Goal: Task Accomplishment & Management: Manage account settings

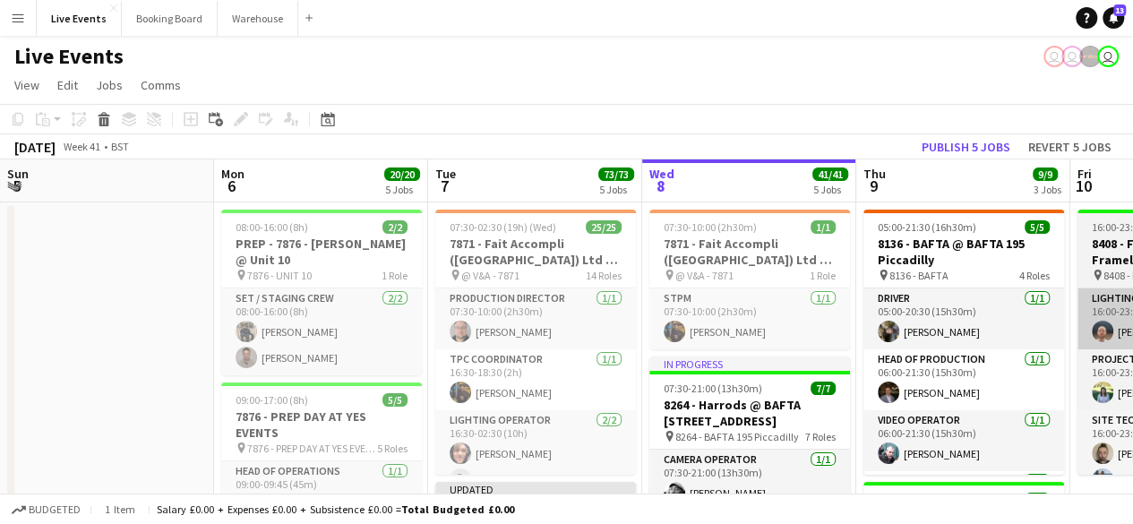
scroll to position [0, 514]
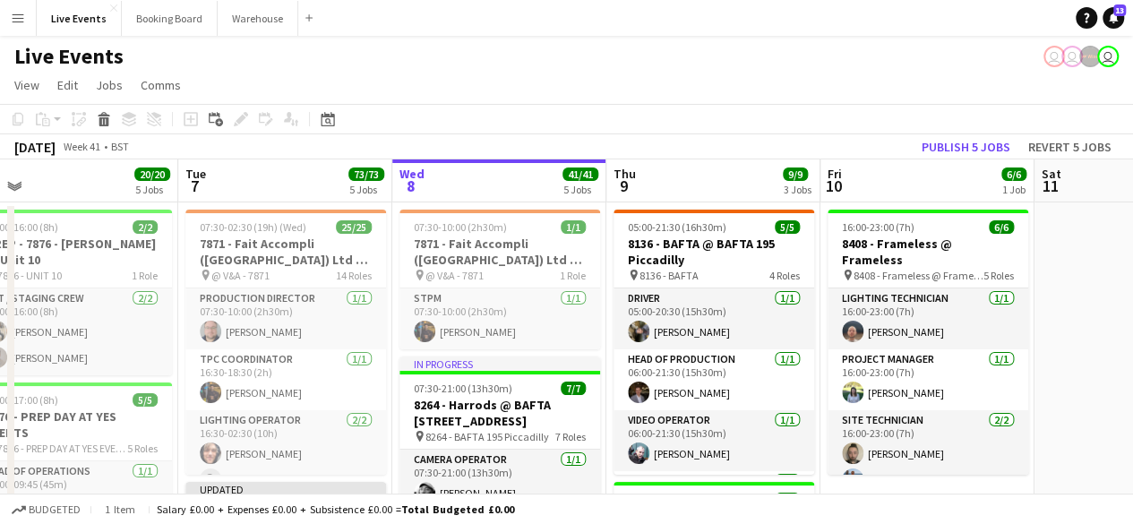
drag, startPoint x: 818, startPoint y: 292, endPoint x: 1076, endPoint y: 296, distance: 257.9
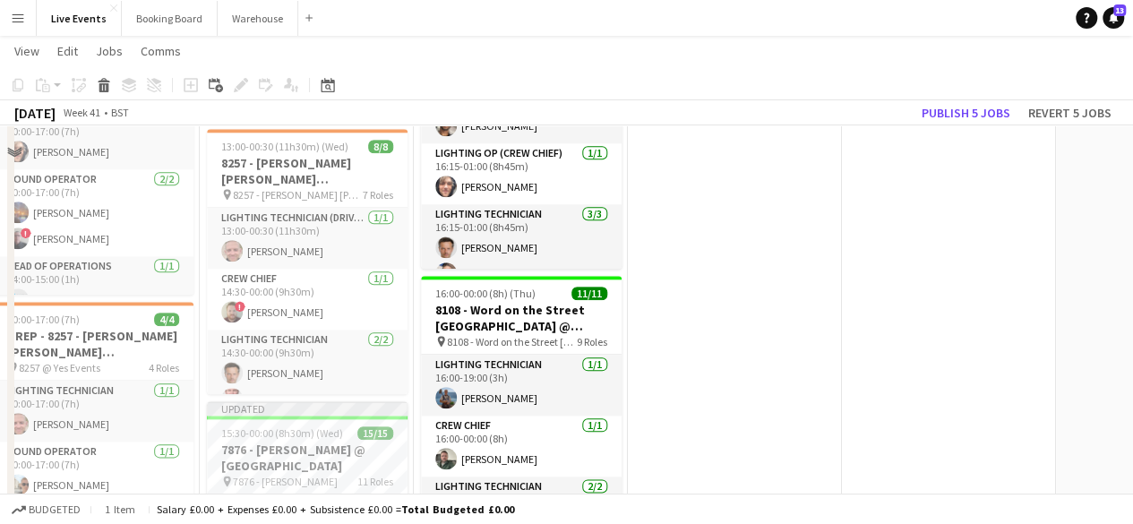
scroll to position [806, 0]
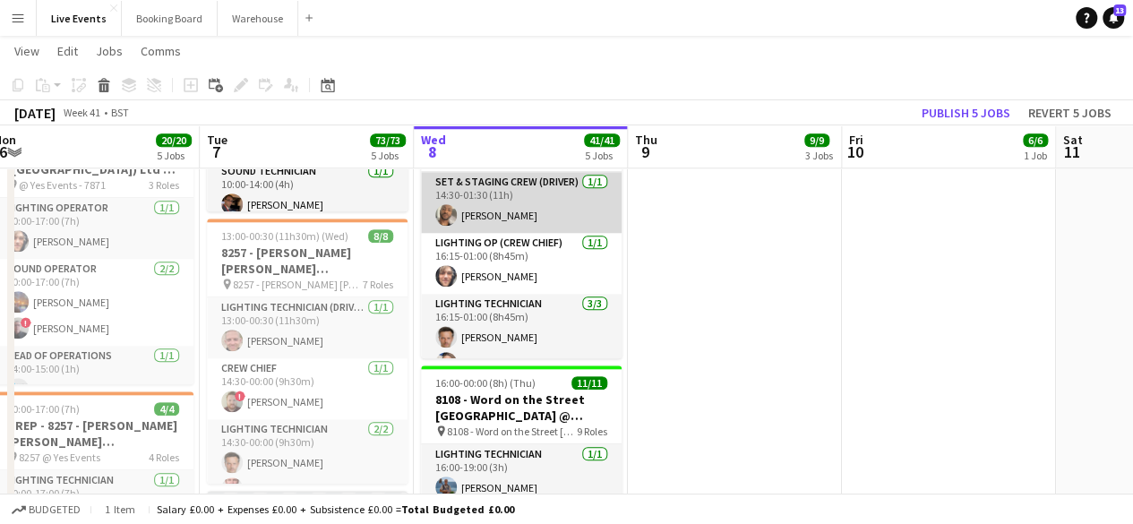
click at [551, 210] on app-card-role "Set & Staging Crew (Driver) [DATE] 14:30-01:30 (11h) [PERSON_NAME]" at bounding box center [521, 202] width 201 height 61
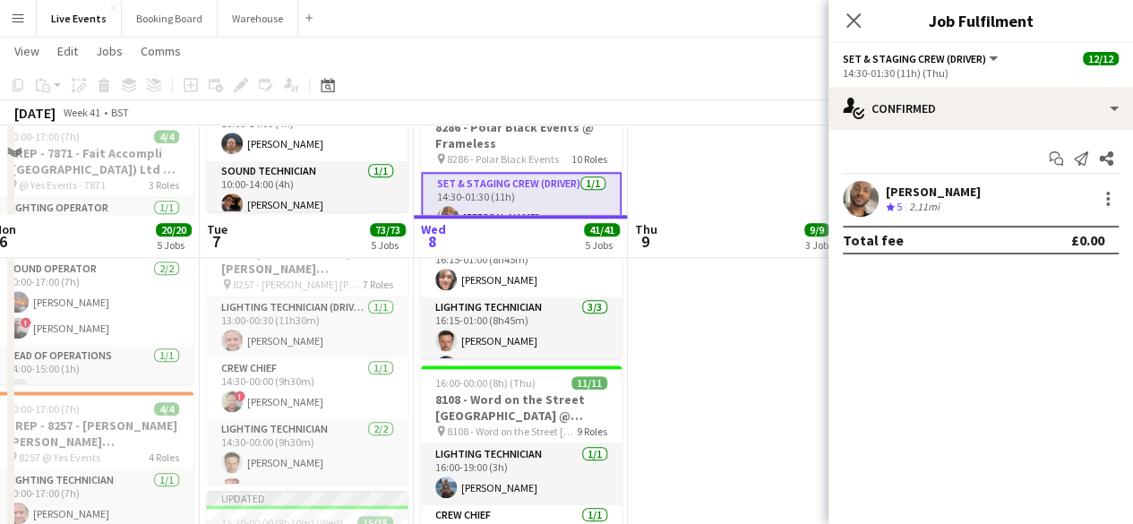
scroll to position [1103, 0]
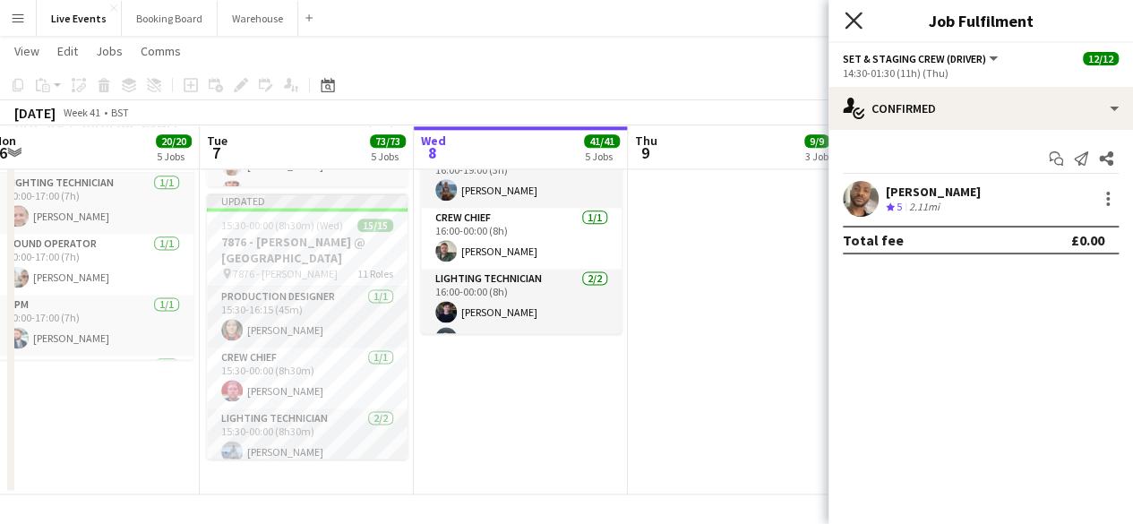
click at [851, 19] on icon at bounding box center [852, 20] width 17 height 17
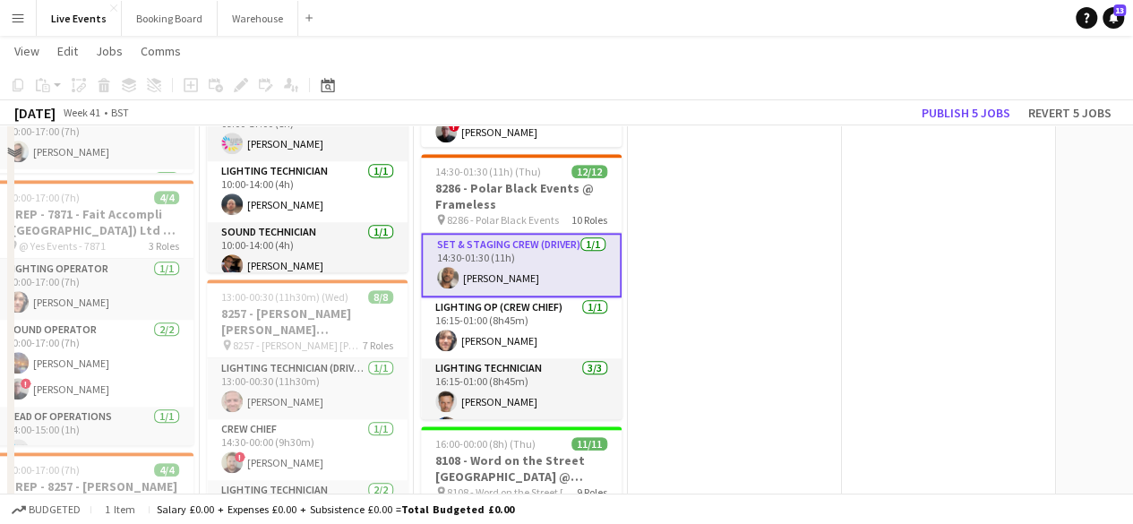
scroll to position [566, 0]
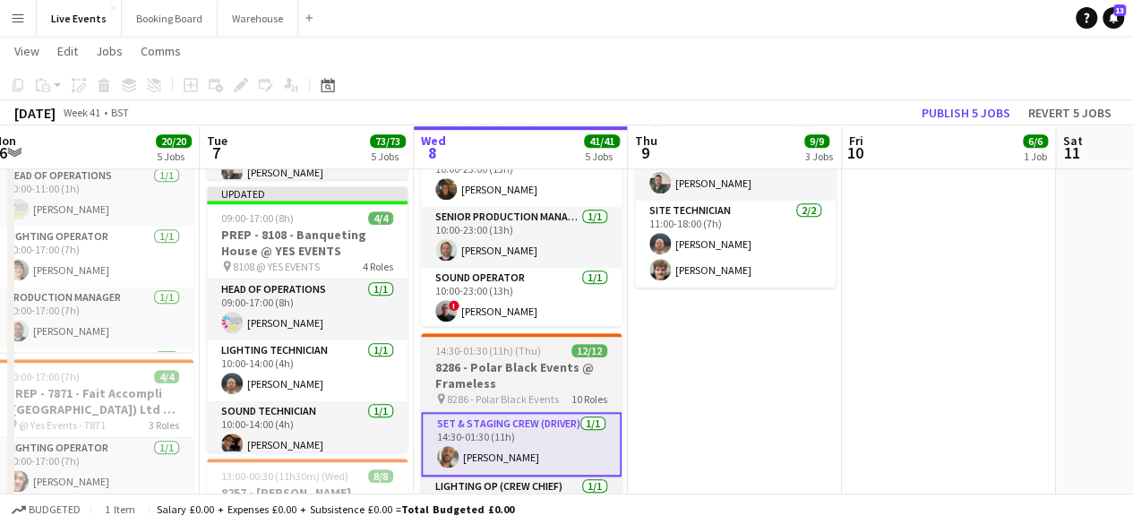
click at [544, 346] on div "14:30-01:30 (11h) (Thu) 12/12" at bounding box center [521, 350] width 201 height 13
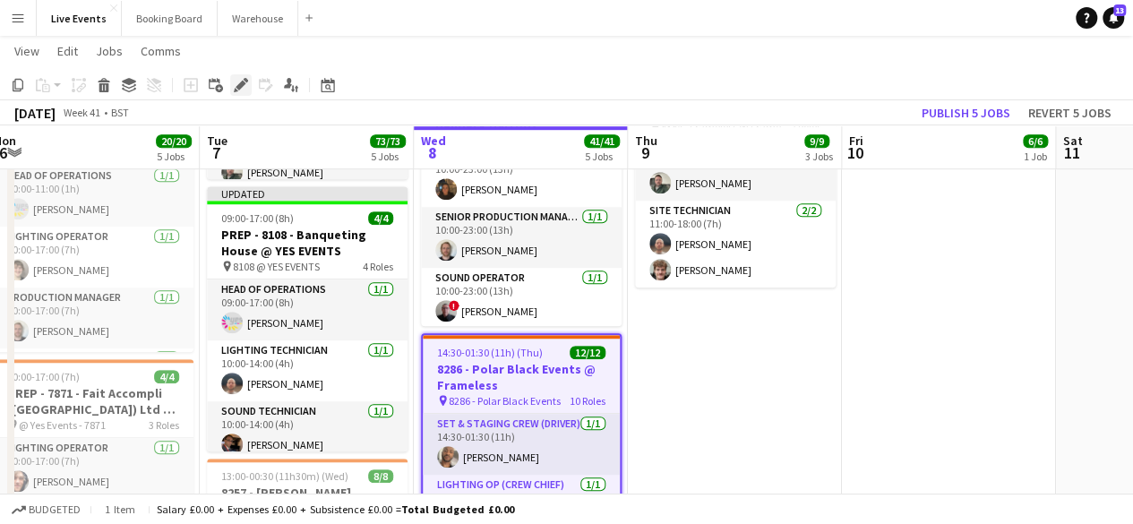
click at [242, 81] on icon at bounding box center [240, 86] width 10 height 10
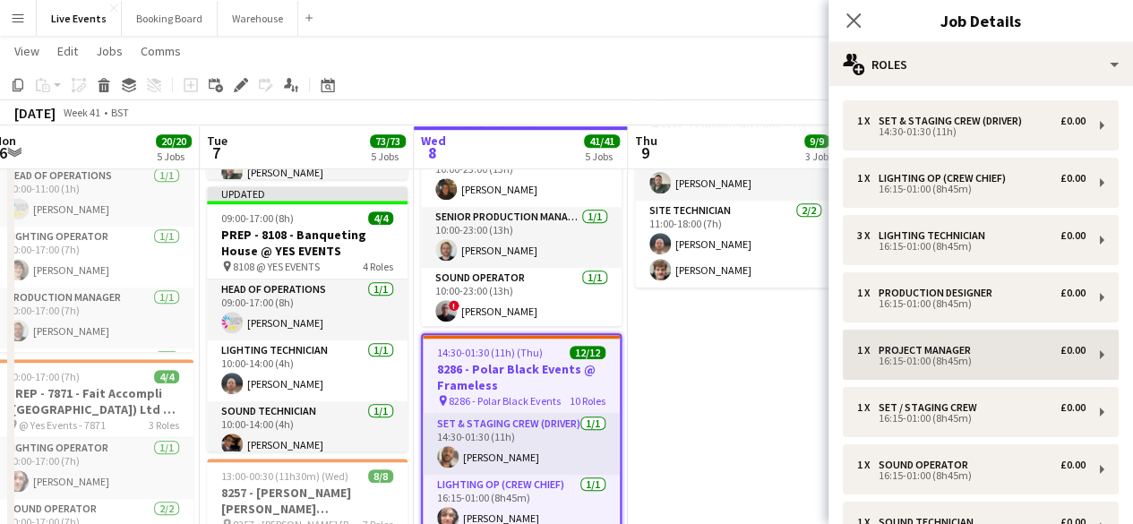
scroll to position [323, 0]
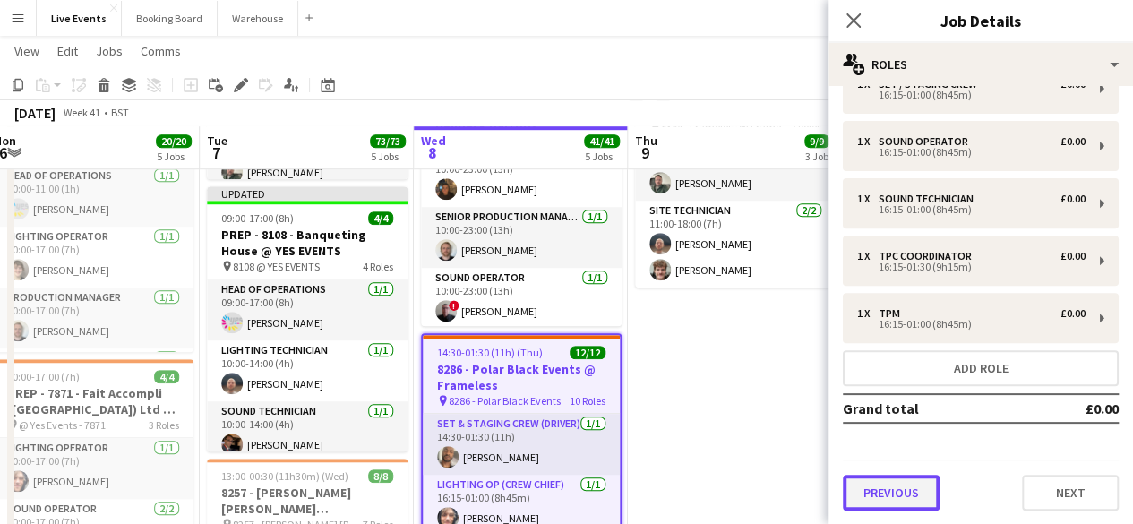
click at [922, 489] on button "Previous" at bounding box center [890, 492] width 97 height 36
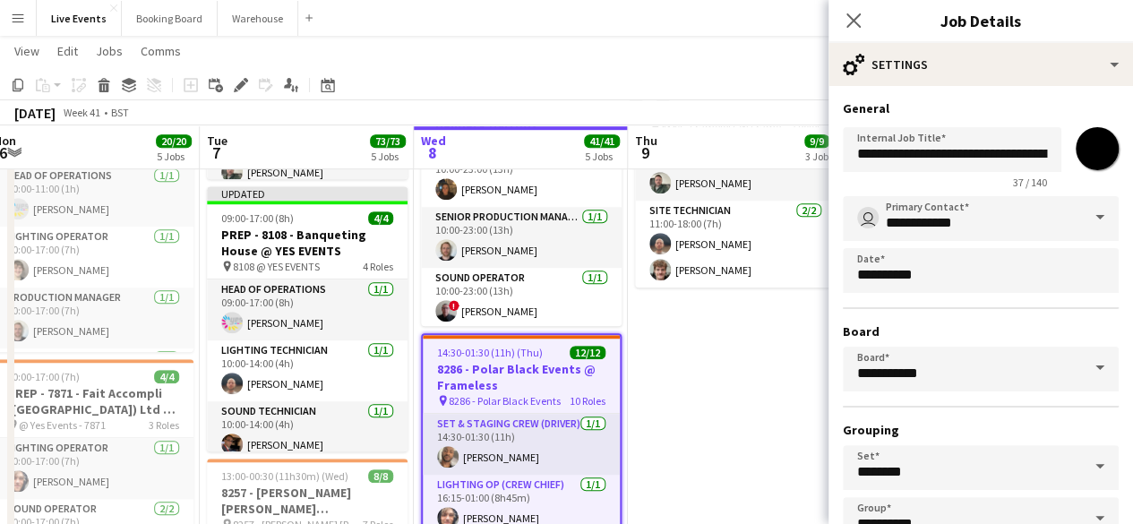
scroll to position [118, 0]
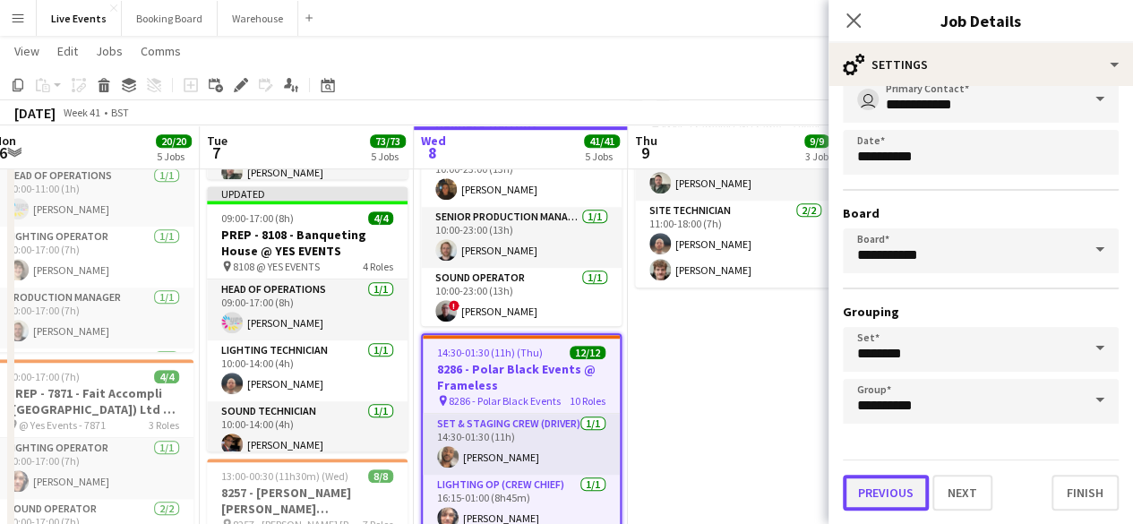
click at [890, 497] on button "Previous" at bounding box center [885, 492] width 86 height 36
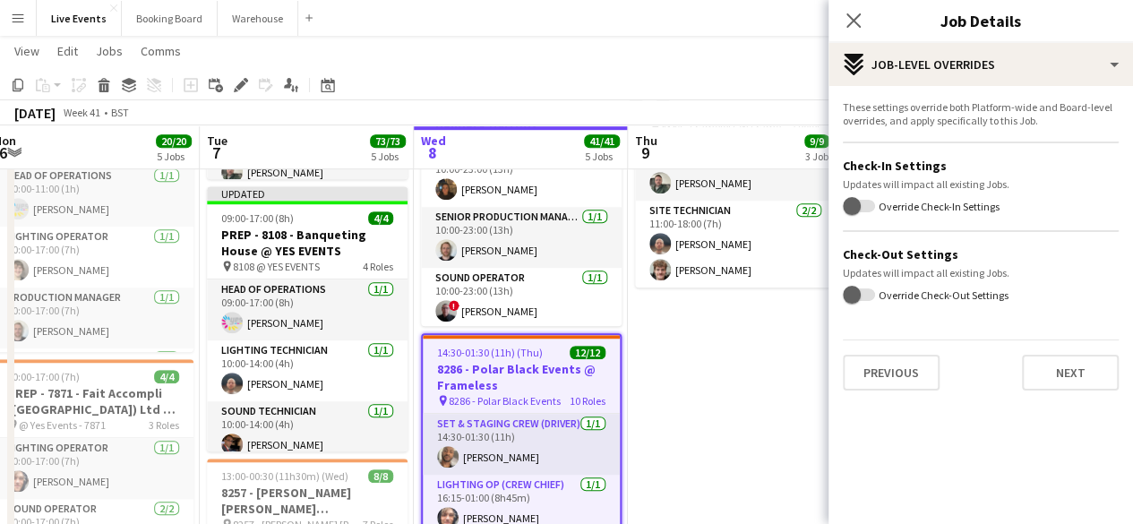
scroll to position [1103, 0]
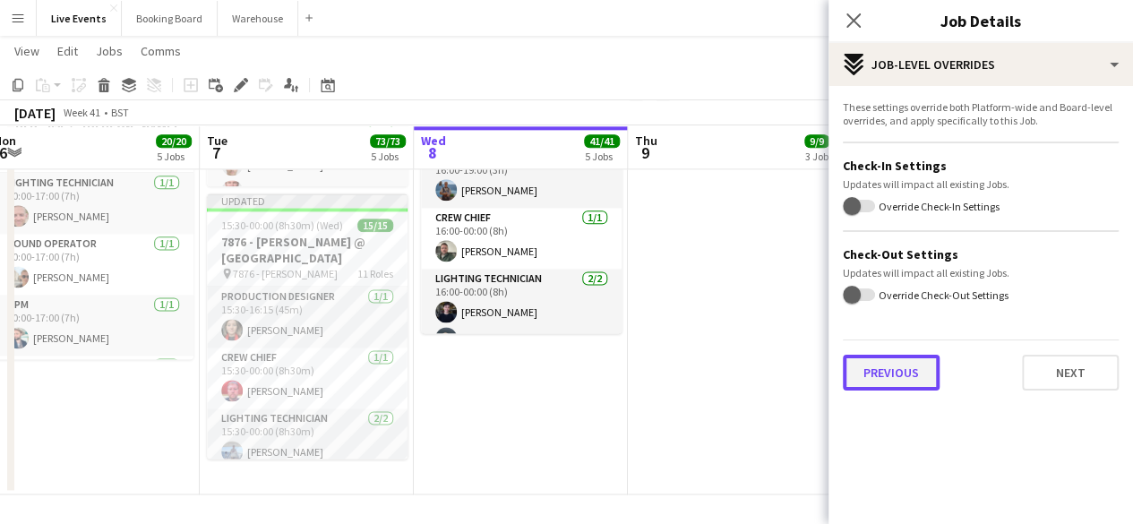
click at [908, 370] on button "Previous" at bounding box center [890, 373] width 97 height 36
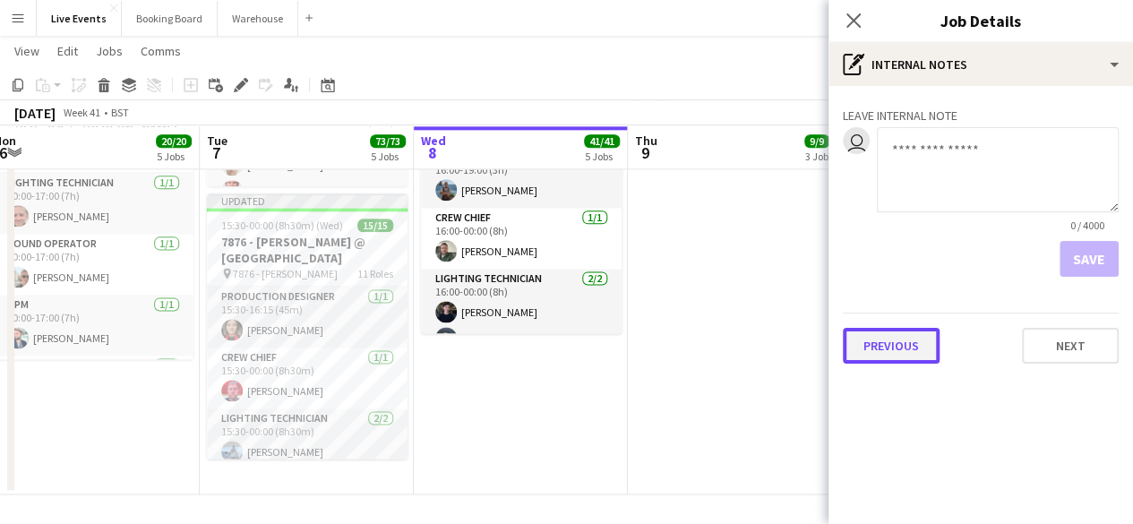
click at [908, 352] on button "Previous" at bounding box center [890, 346] width 97 height 36
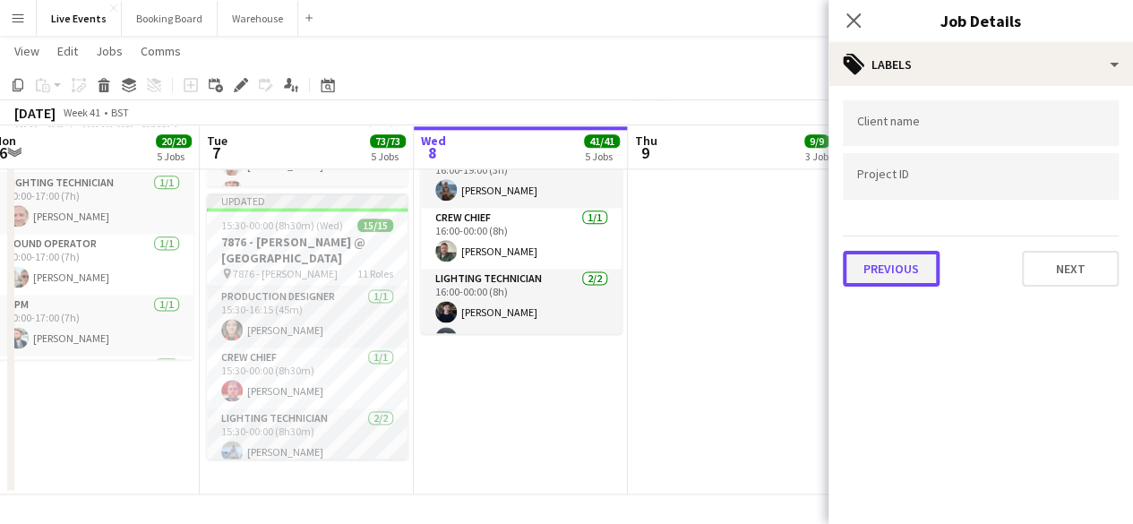
click at [890, 264] on button "Previous" at bounding box center [890, 269] width 97 height 36
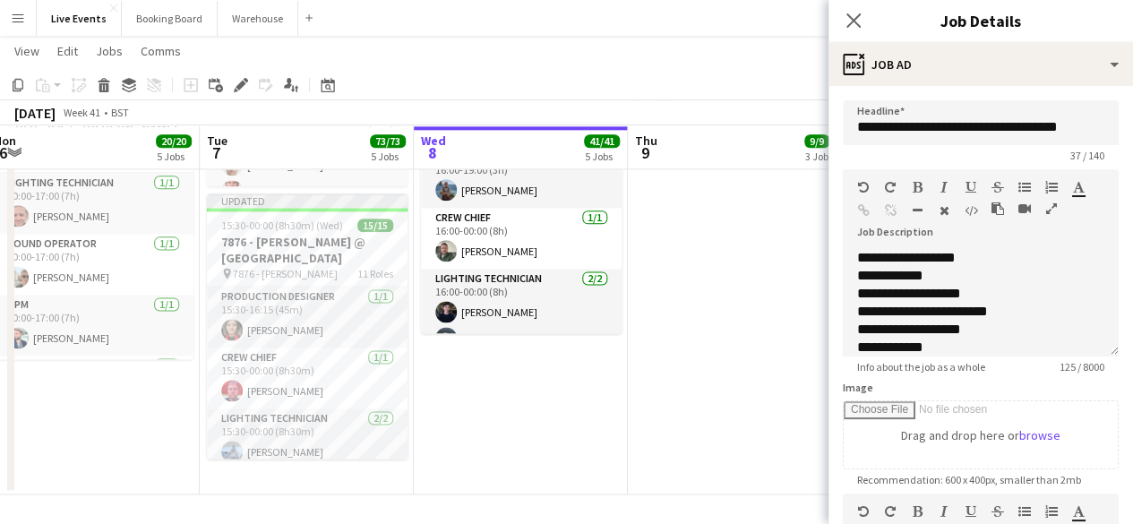
scroll to position [924, 0]
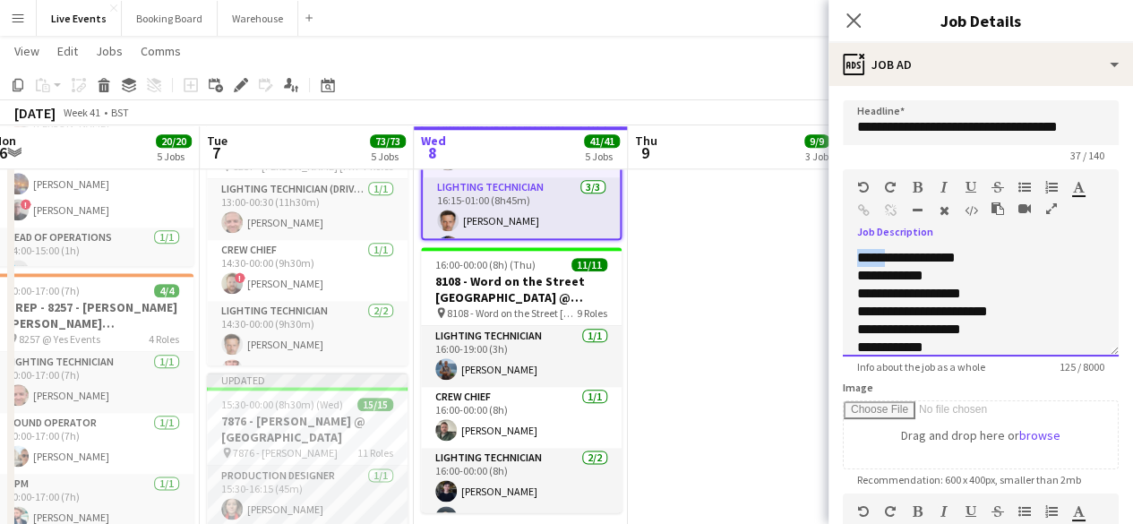
drag, startPoint x: 856, startPoint y: 255, endPoint x: 885, endPoint y: 257, distance: 28.7
click at [886, 255] on div "**********" at bounding box center [966, 258] width 219 height 18
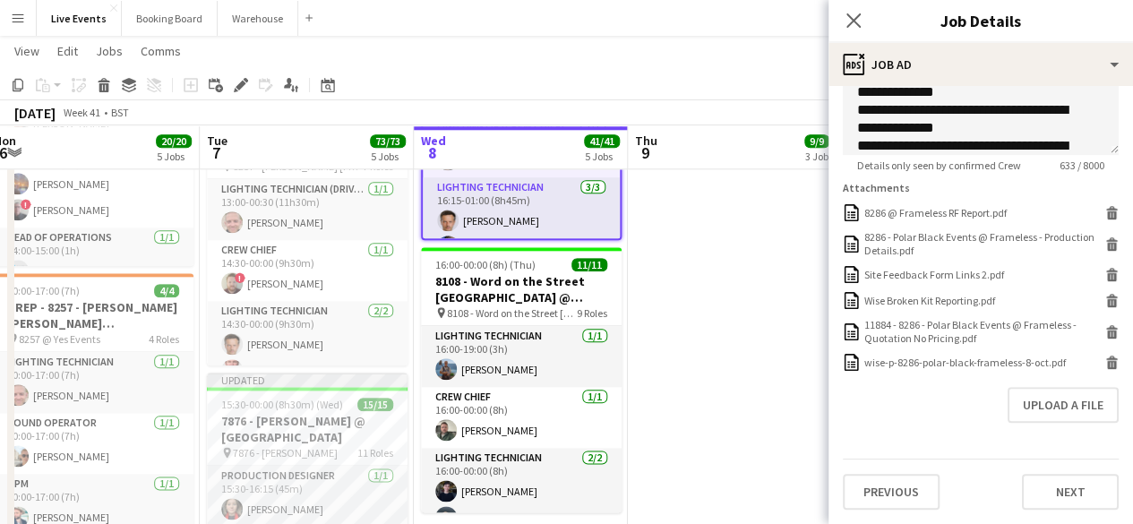
click at [979, 418] on div "Upload a file" at bounding box center [980, 405] width 276 height 36
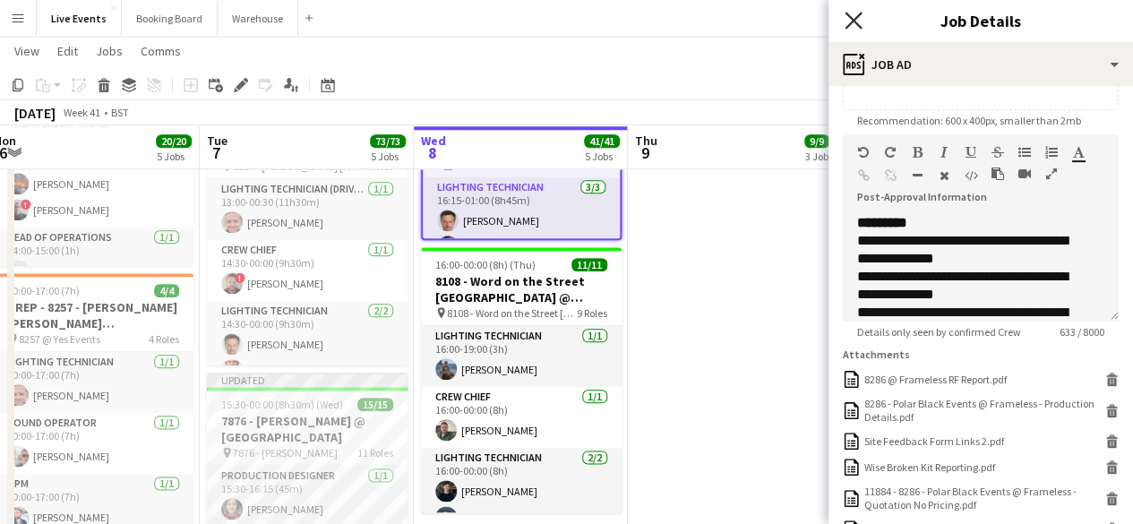
click at [853, 18] on icon "Close pop-in" at bounding box center [852, 20] width 17 height 17
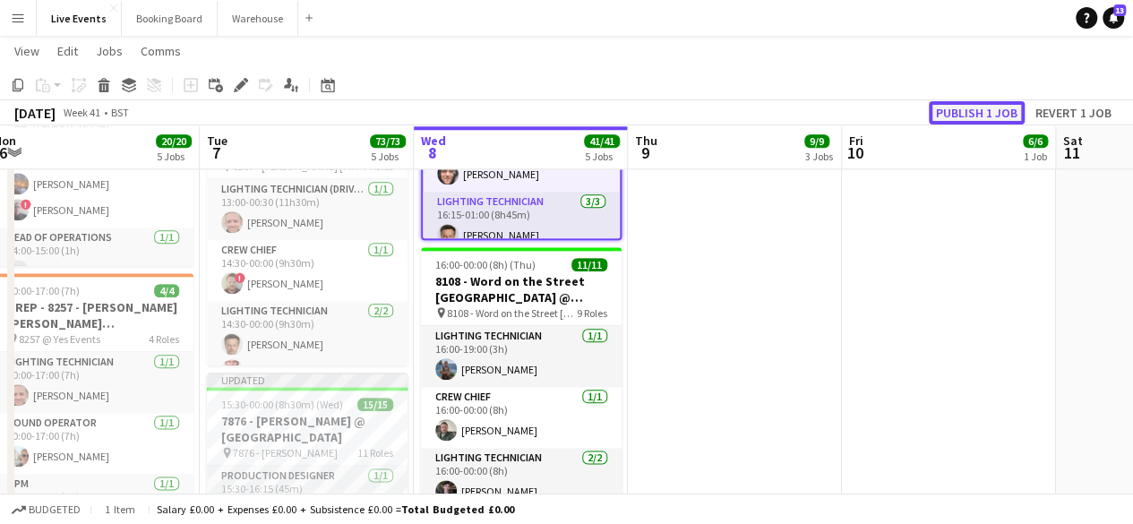
click at [946, 108] on button "Publish 1 job" at bounding box center [976, 112] width 96 height 23
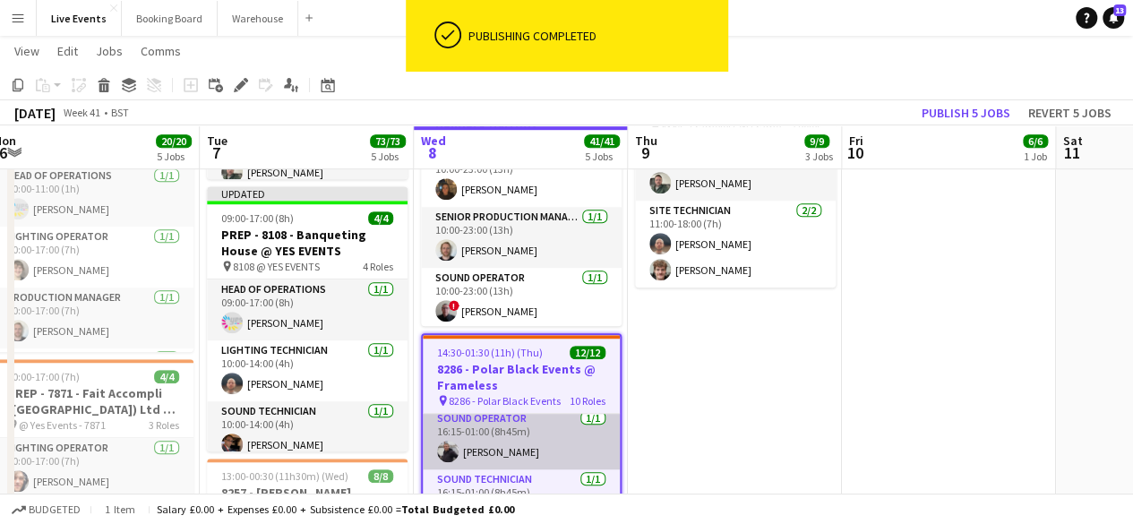
scroll to position [383, 0]
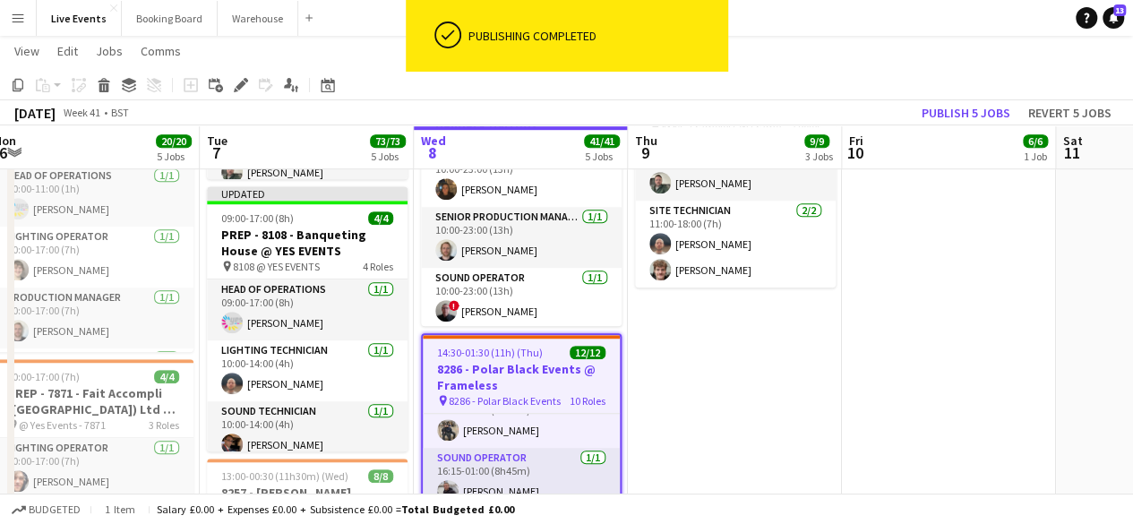
click at [544, 349] on div "14:30-01:30 (11h) (Thu) 12/12" at bounding box center [521, 352] width 197 height 13
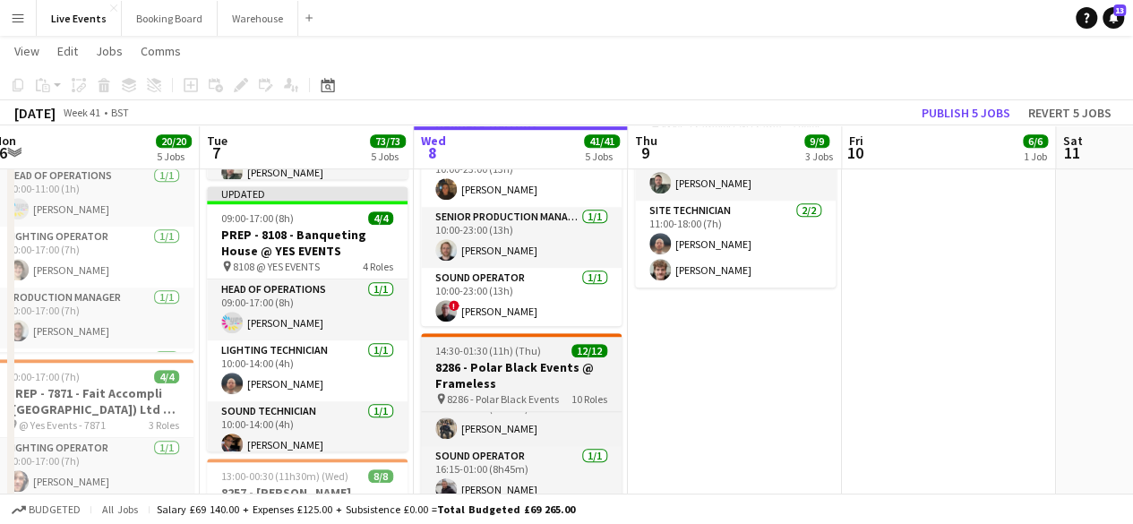
click at [545, 338] on app-job-card "14:30-01:30 (11h) (Thu) 12/12 8286 - Polar Black Events @ Frameless pin 8286 - …" at bounding box center [521, 465] width 201 height 265
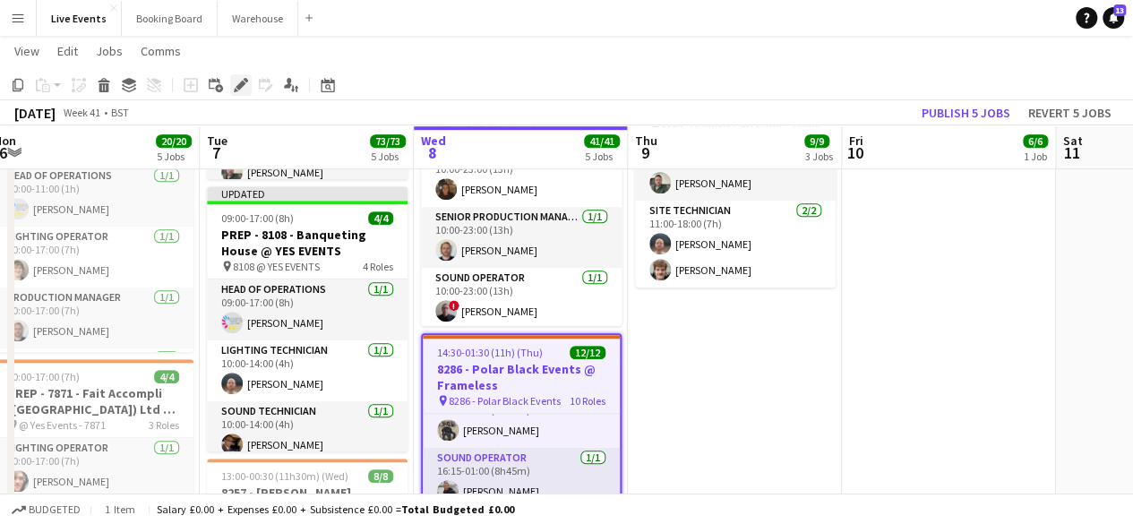
click at [242, 75] on div "Edit" at bounding box center [240, 84] width 21 height 21
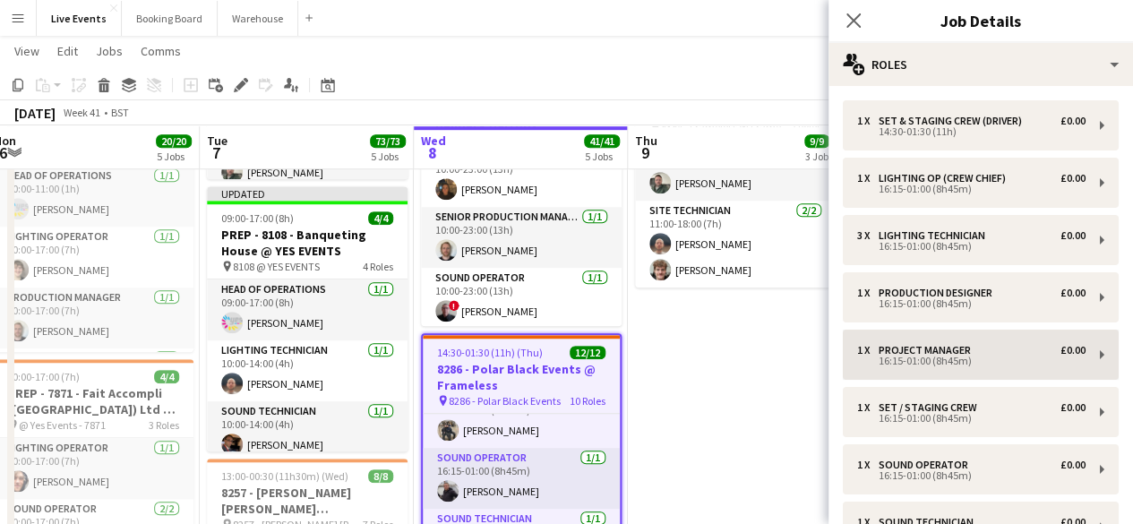
scroll to position [323, 0]
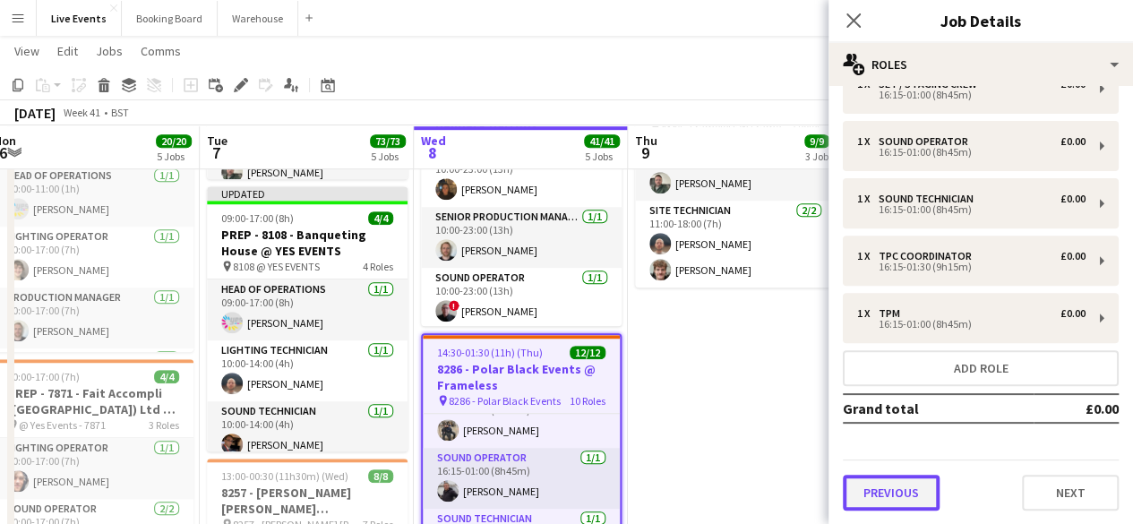
click at [914, 503] on button "Previous" at bounding box center [890, 492] width 97 height 36
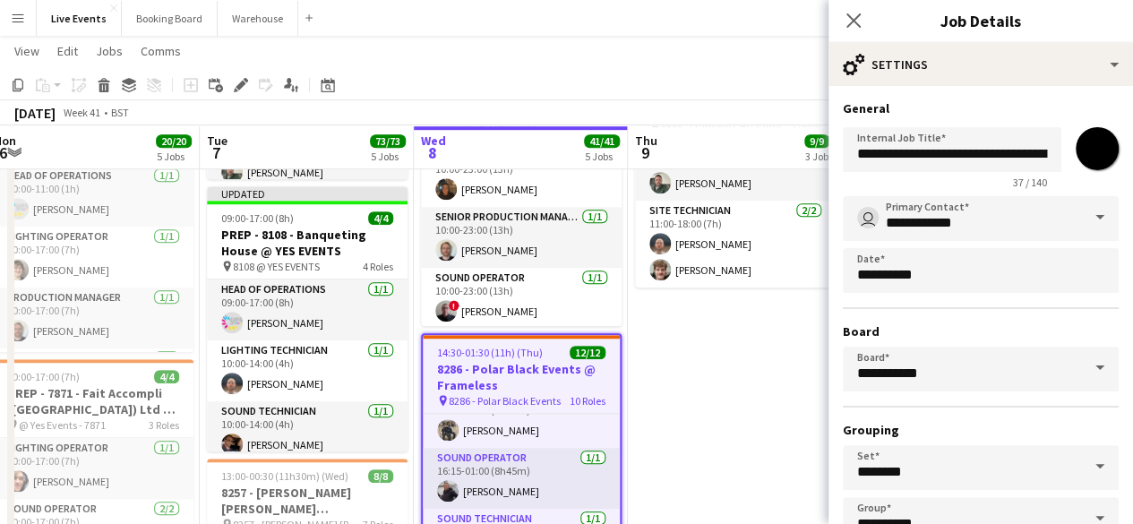
scroll to position [118, 0]
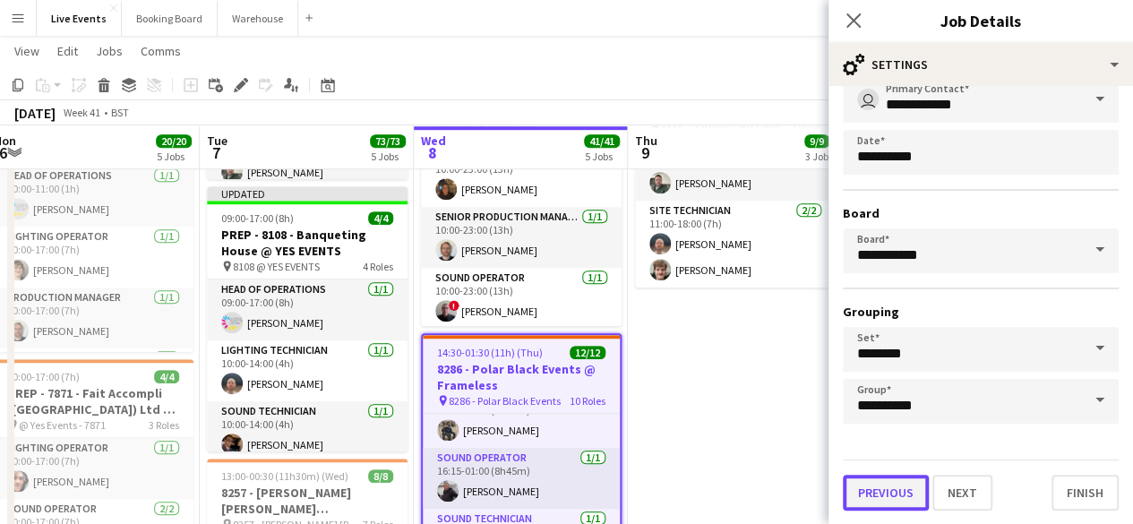
click at [888, 485] on button "Previous" at bounding box center [885, 492] width 86 height 36
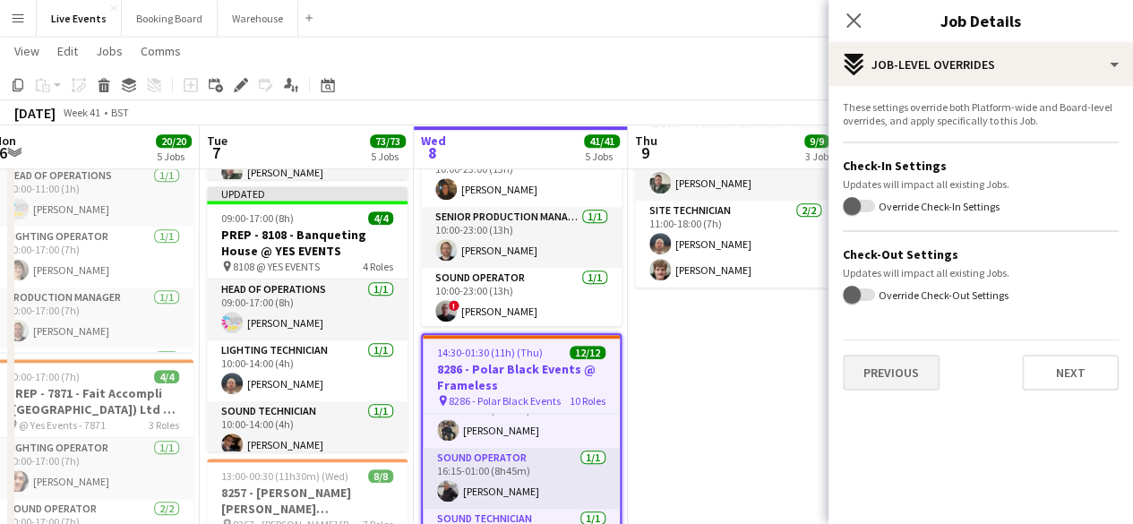
scroll to position [1103, 0]
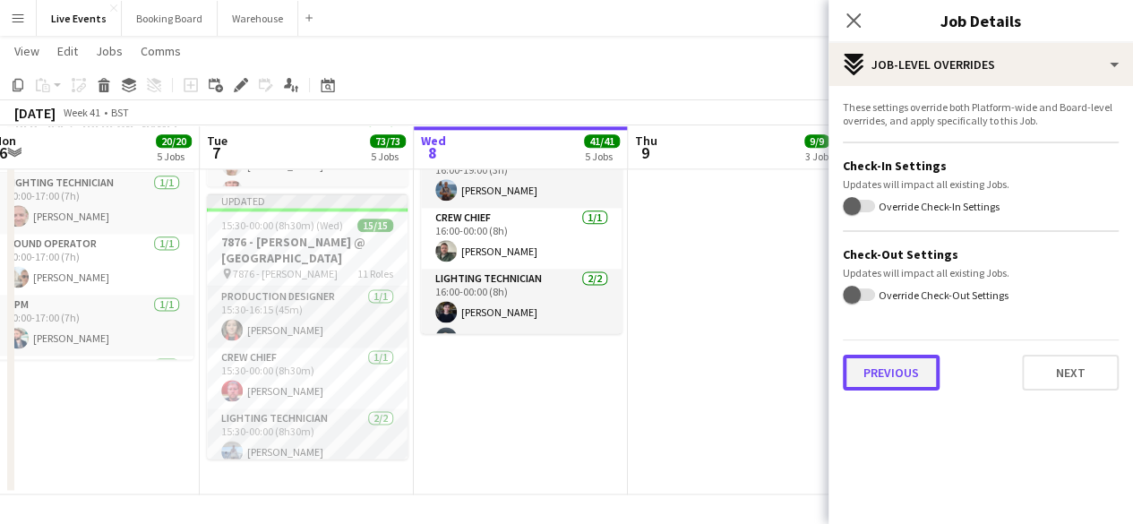
click at [900, 363] on button "Previous" at bounding box center [890, 373] width 97 height 36
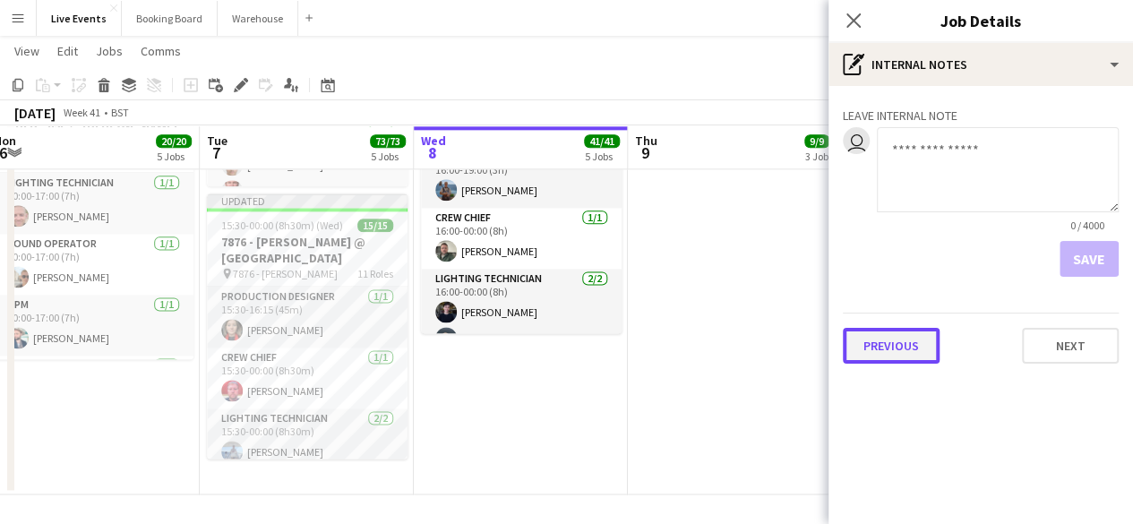
click at [895, 347] on button "Previous" at bounding box center [890, 346] width 97 height 36
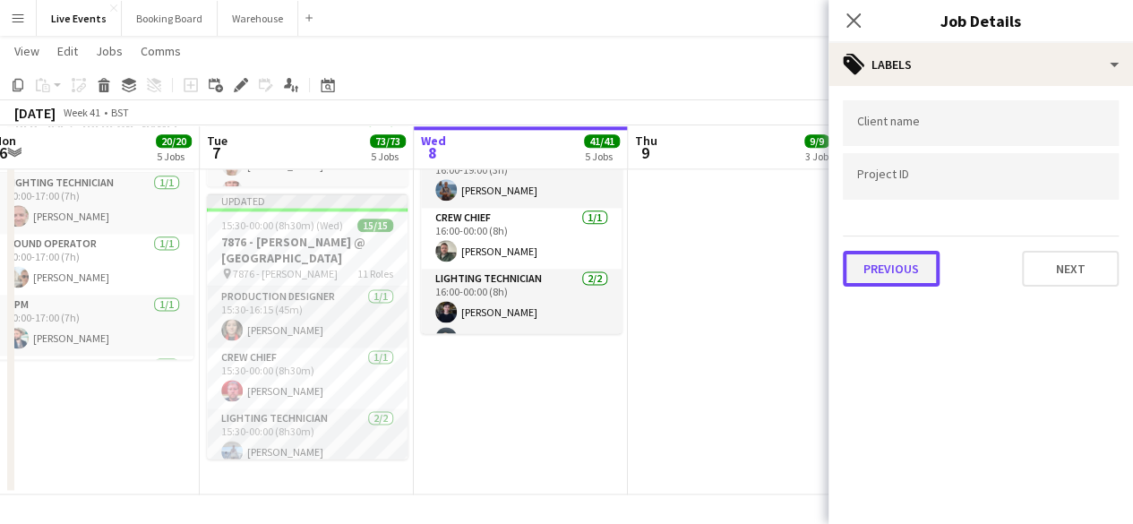
click at [886, 261] on button "Previous" at bounding box center [890, 269] width 97 height 36
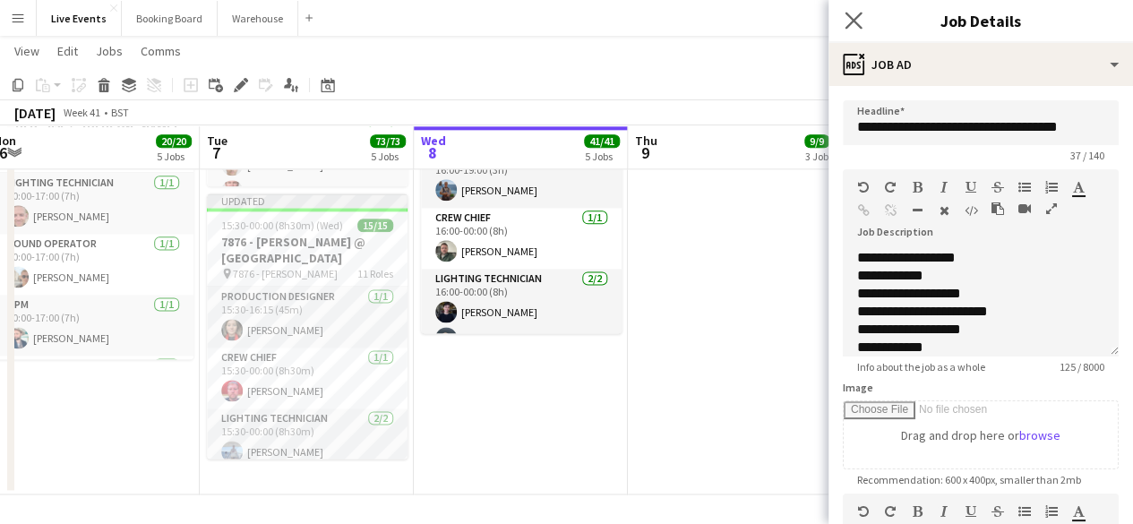
click at [861, 20] on app-icon "Close pop-in" at bounding box center [854, 21] width 26 height 26
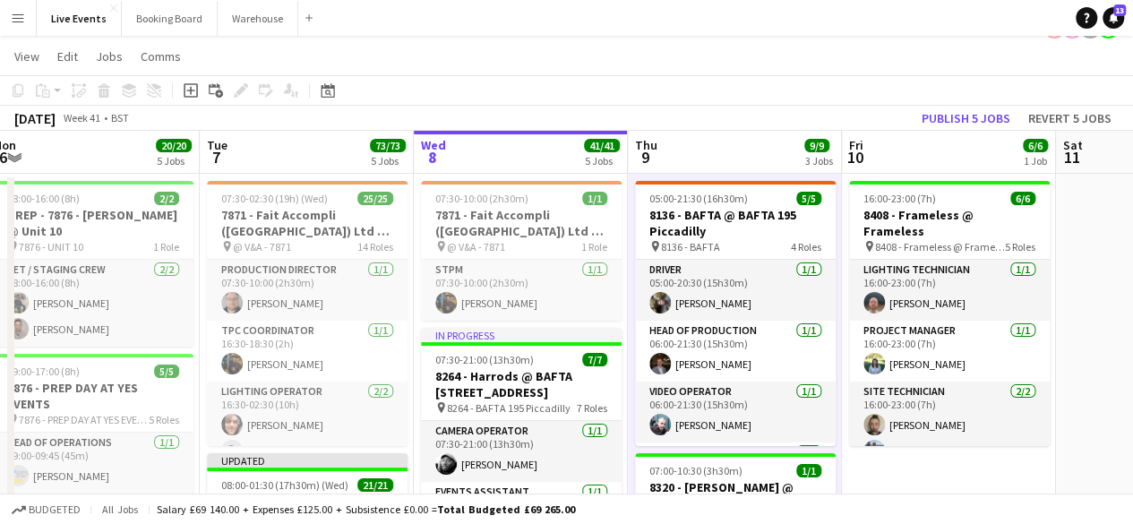
scroll to position [0, 0]
